Goal: Task Accomplishment & Management: Use online tool/utility

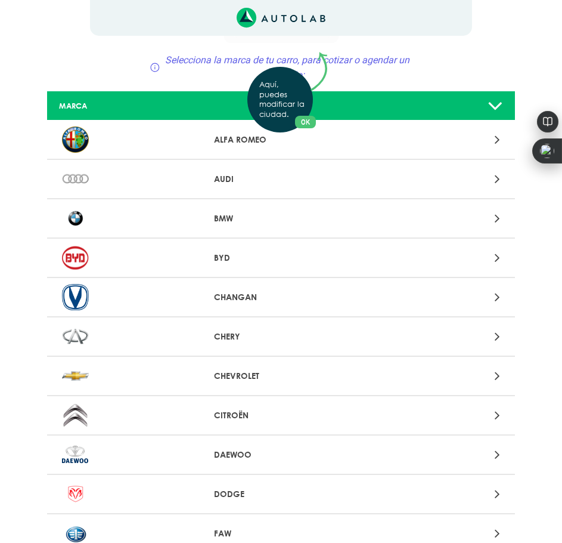
scroll to position [60, 0]
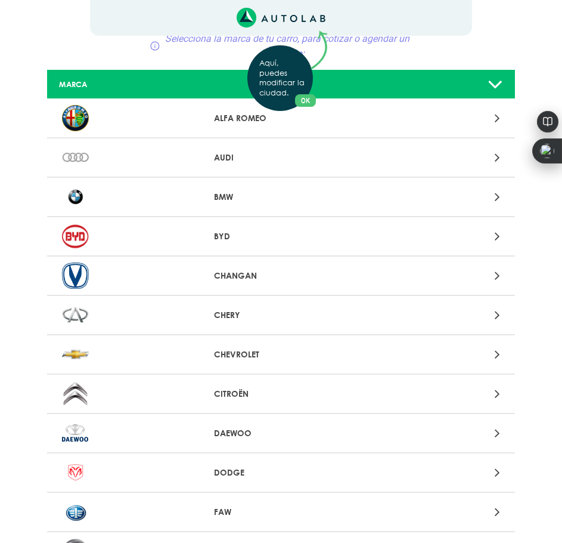
click at [75, 282] on div "Aquí, puedes modificar la ciudad. OK .aex,.bex{fill:none!important;stroke:#50c4…" at bounding box center [281, 211] width 562 height 543
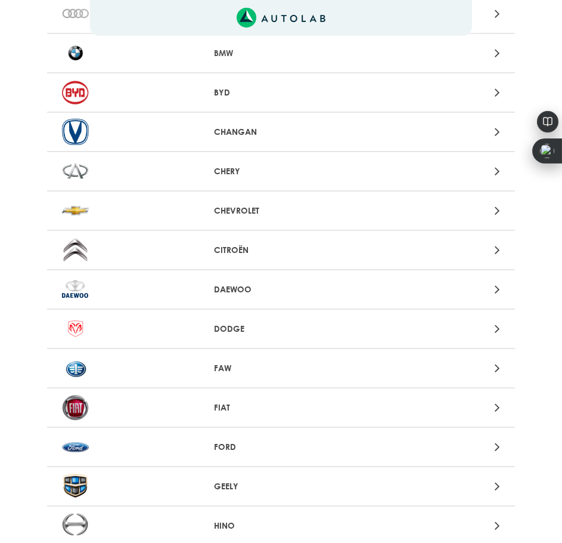
scroll to position [239, 0]
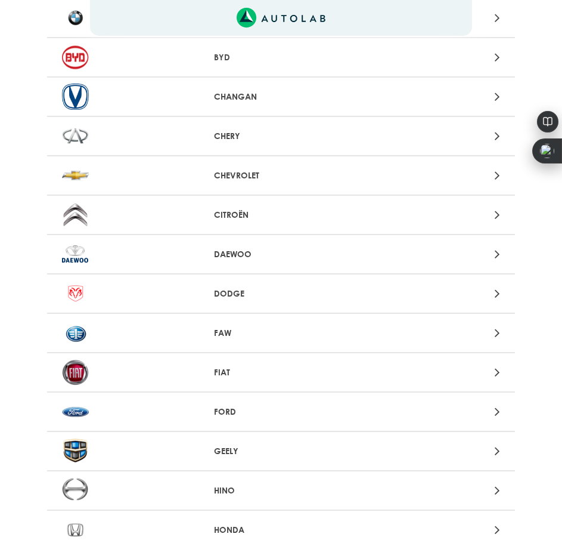
click at [472, 427] on div "FORD" at bounding box center [281, 411] width 469 height 39
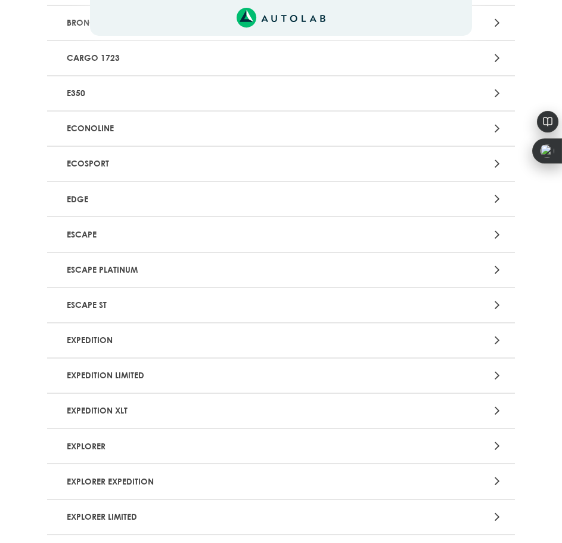
scroll to position [239, 0]
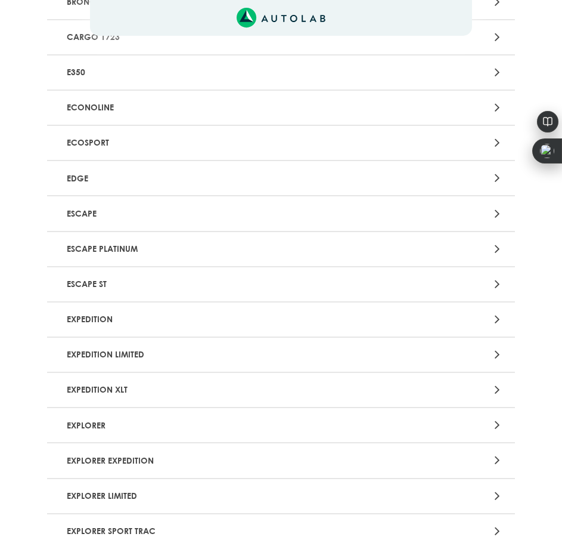
click at [129, 388] on p "EXPEDITION XLT" at bounding box center [205, 390] width 287 height 22
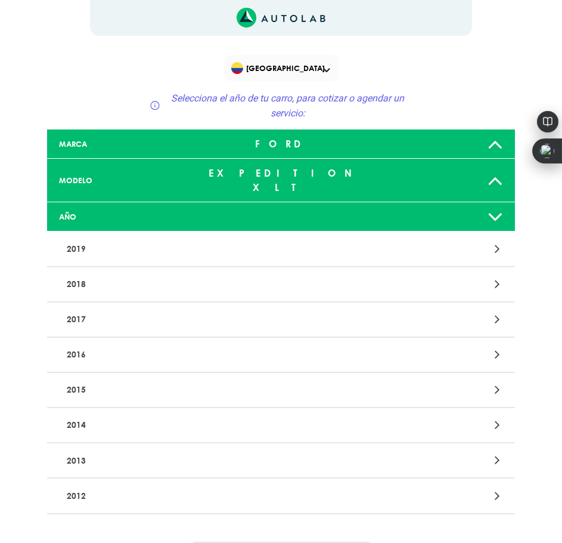
click at [500, 174] on icon at bounding box center [496, 180] width 16 height 24
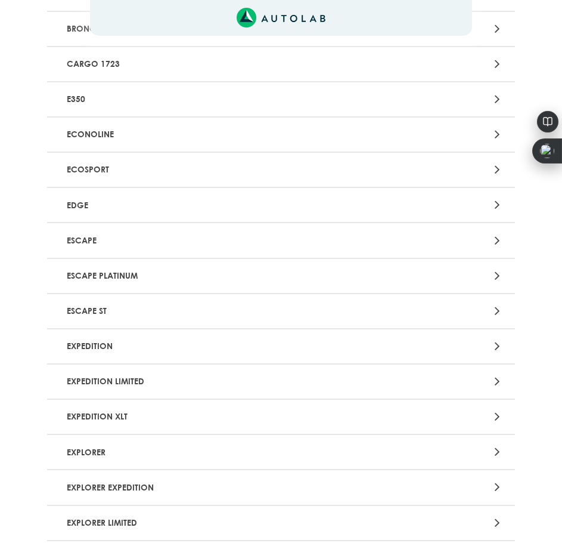
scroll to position [298, 0]
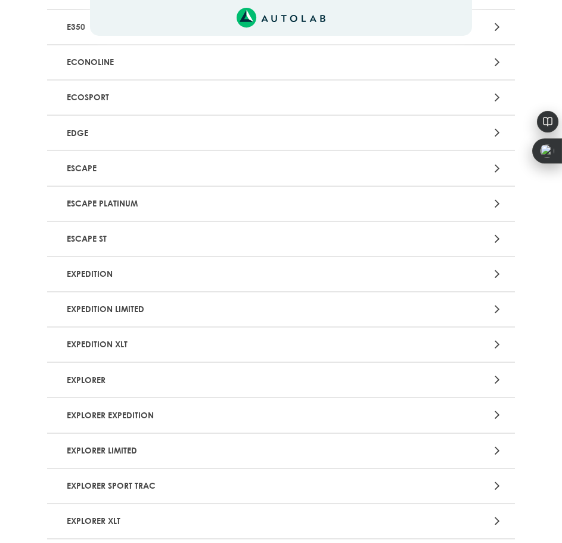
click at [101, 369] on p "EXPLORER" at bounding box center [205, 380] width 287 height 22
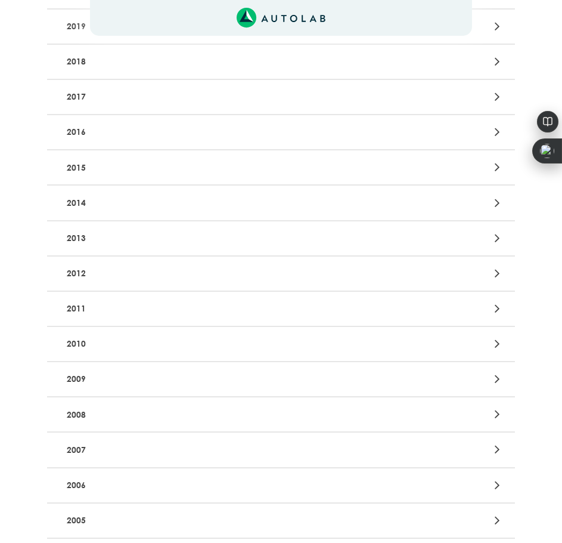
scroll to position [298, 0]
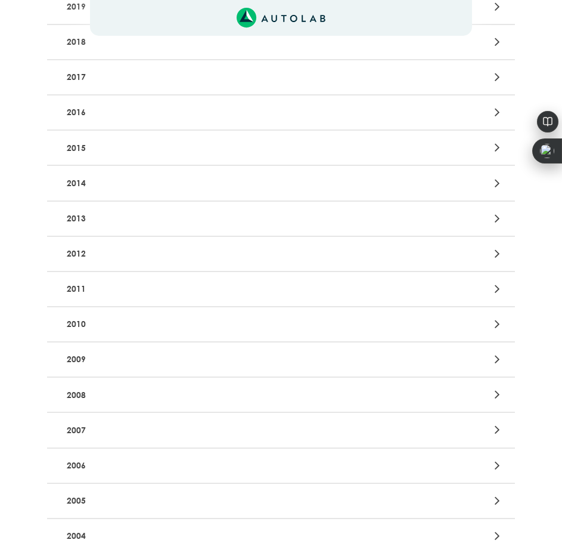
click at [102, 431] on p "2007" at bounding box center [205, 430] width 287 height 22
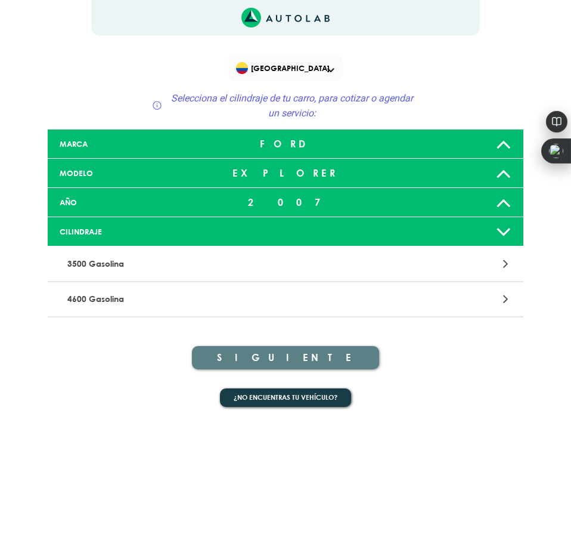
click at [508, 173] on icon at bounding box center [504, 173] width 16 height 24
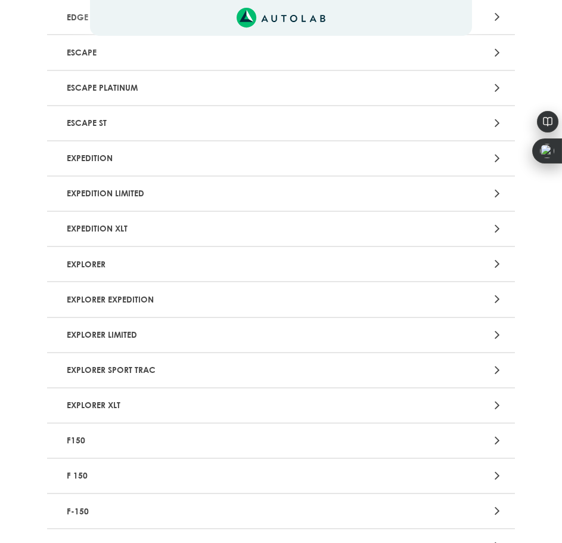
scroll to position [418, 0]
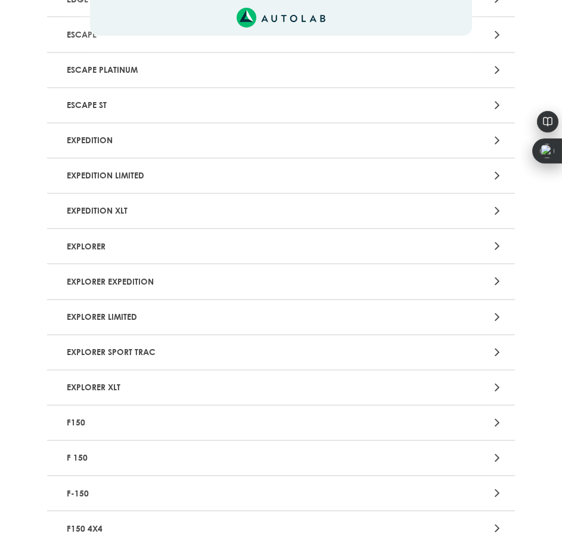
click at [111, 384] on p "EXPLORER XLT" at bounding box center [205, 387] width 287 height 22
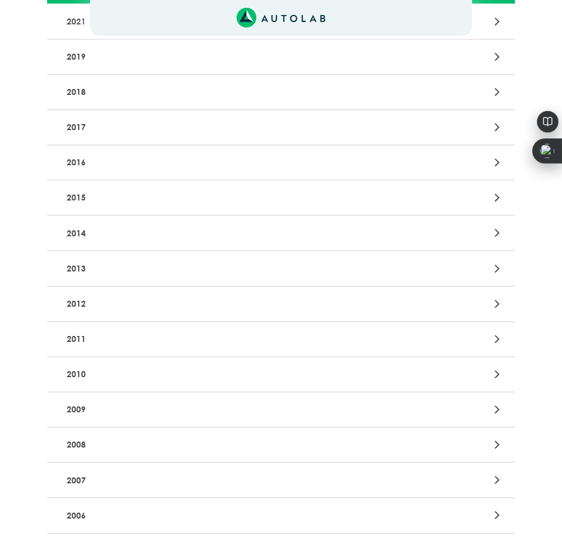
scroll to position [298, 0]
click at [95, 398] on p "2007" at bounding box center [205, 409] width 287 height 22
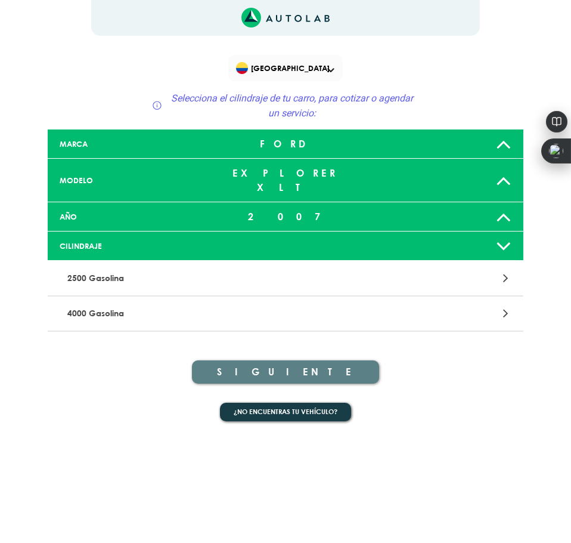
click at [101, 302] on p "4000 Gasolina" at bounding box center [209, 313] width 292 height 22
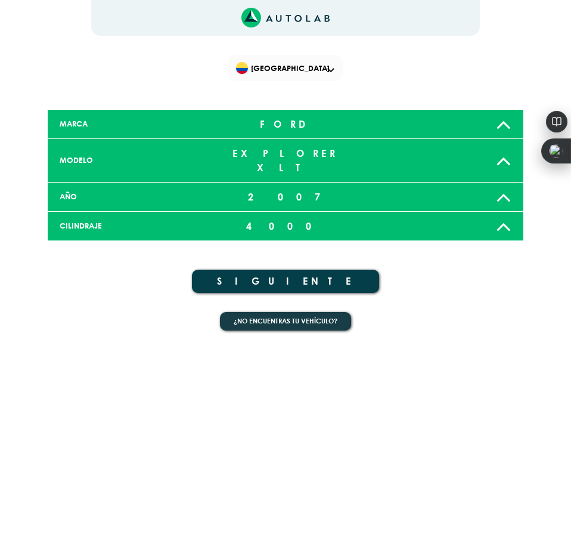
click at [307, 270] on button "SIGUIENTE" at bounding box center [285, 281] width 187 height 23
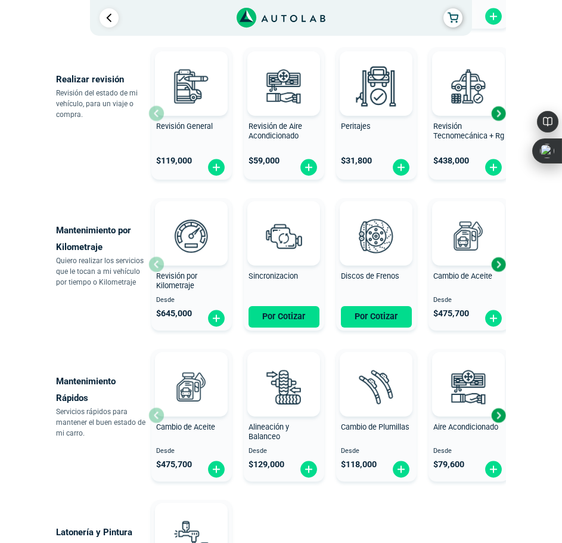
scroll to position [477, 0]
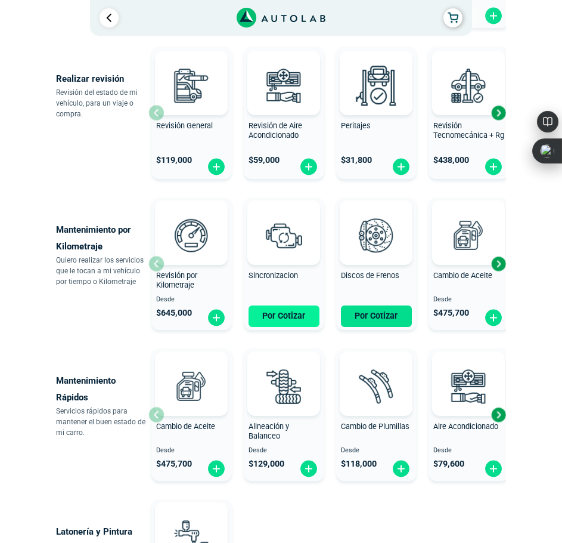
click at [266, 313] on button "Por Cotizar" at bounding box center [284, 315] width 71 height 21
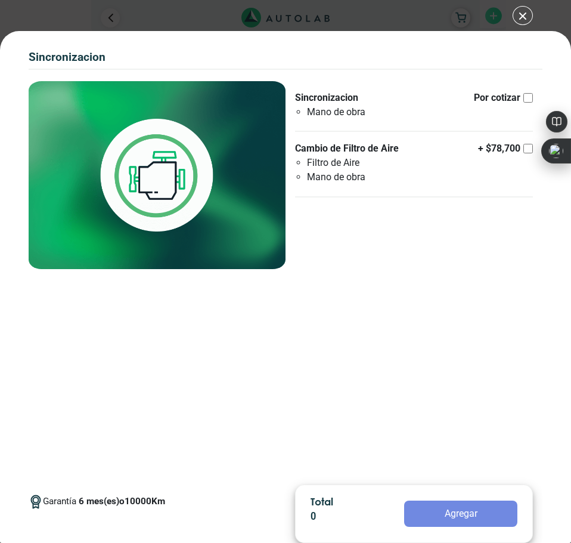
click at [518, 17] on div "SINCRONIZACION SINCRONIZACION Garantía 6 10000 Km" at bounding box center [285, 271] width 571 height 543
